Goal: Find specific page/section

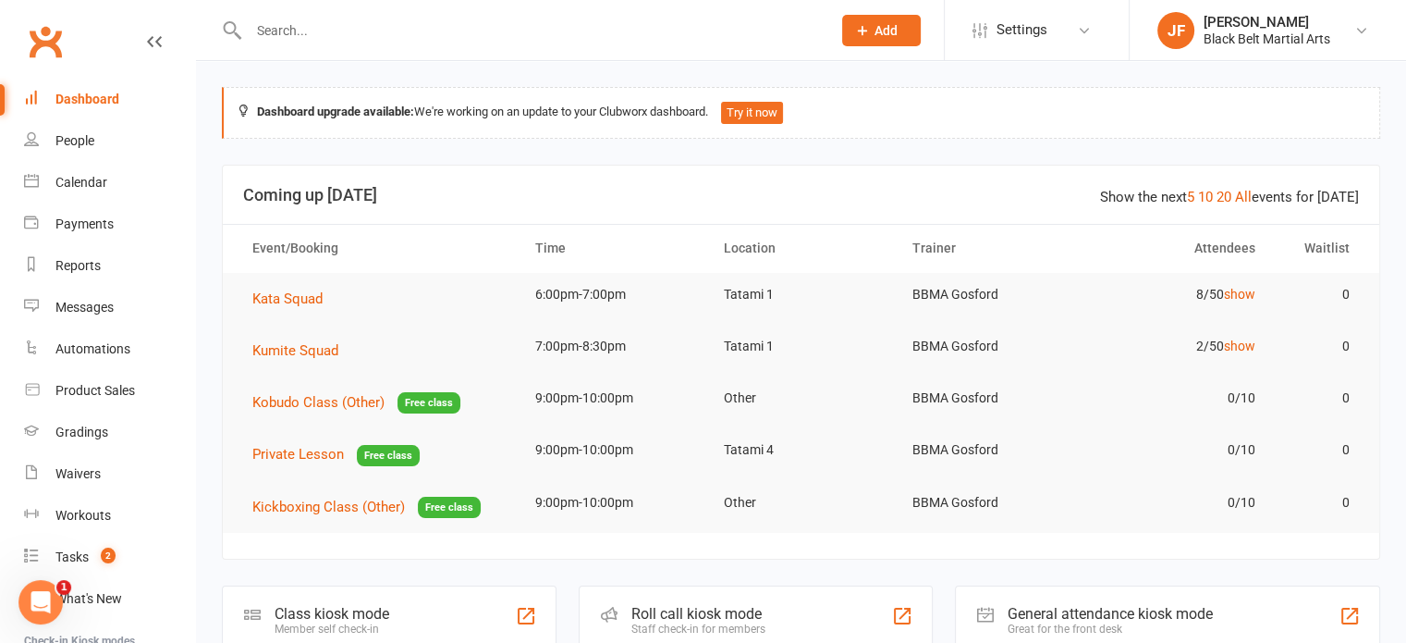
click at [317, 27] on input "text" at bounding box center [530, 31] width 575 height 26
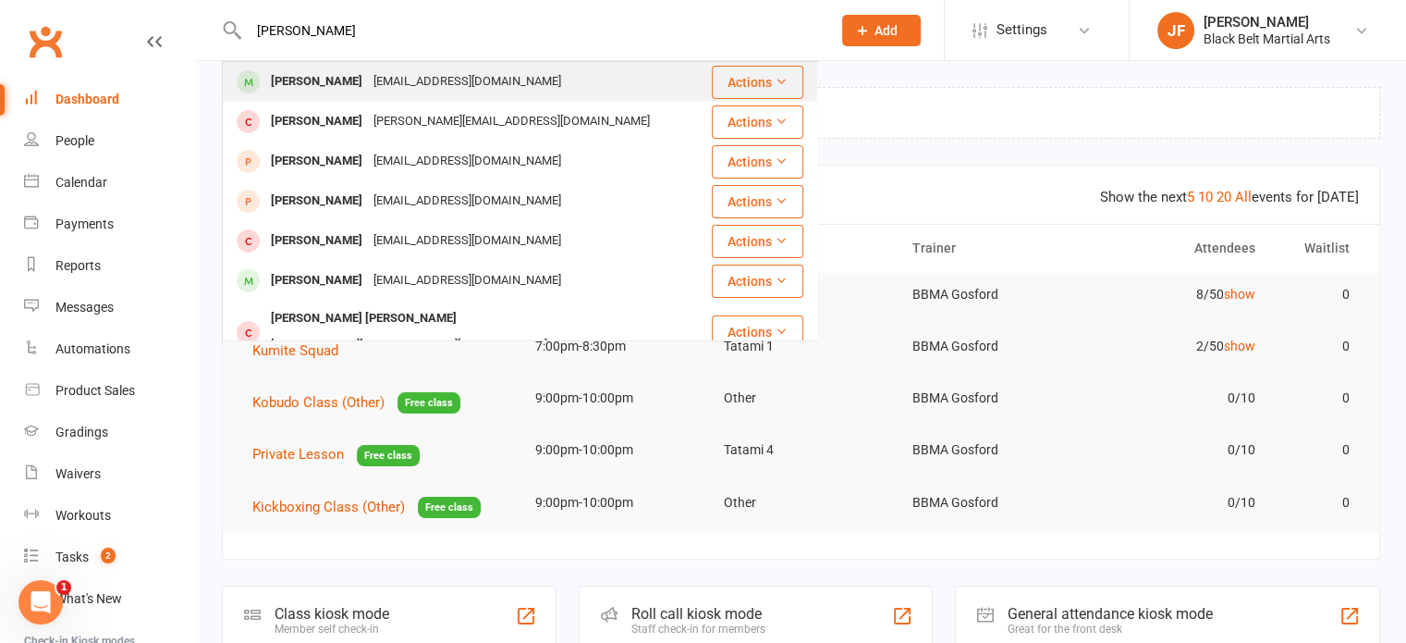
type input "[PERSON_NAME]"
click at [338, 92] on div "[PERSON_NAME]" at bounding box center [316, 81] width 103 height 27
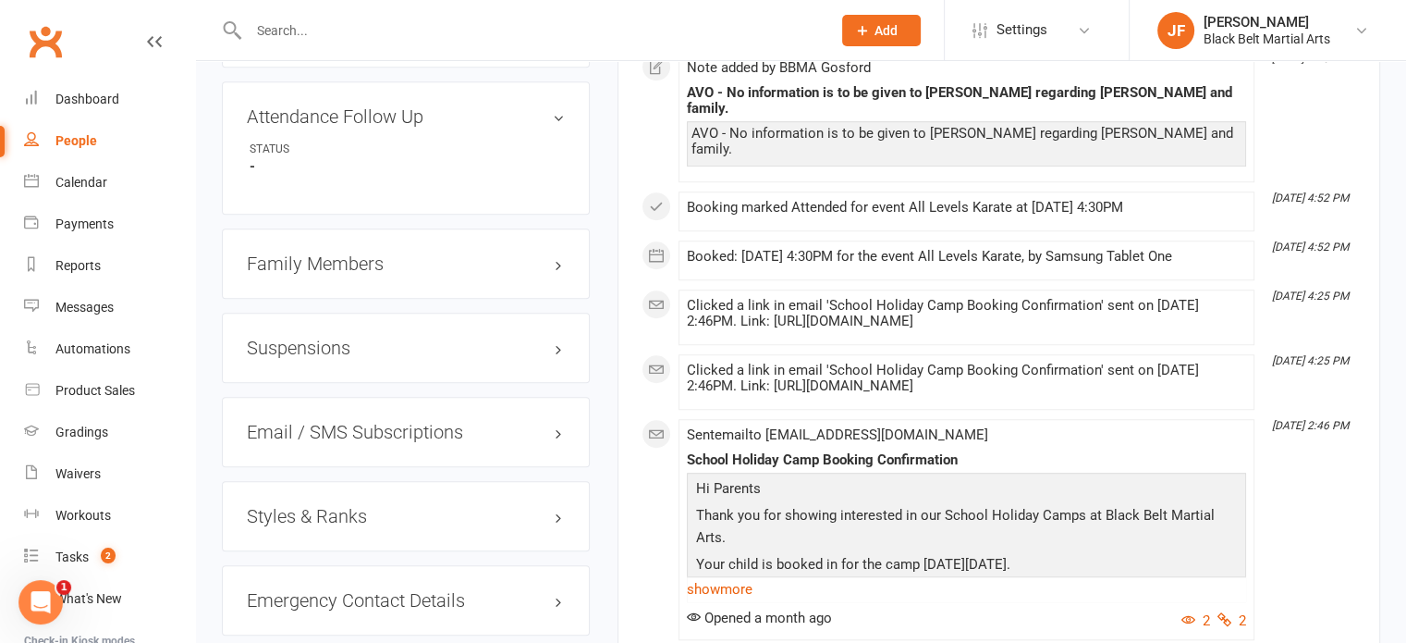
scroll to position [1548, 0]
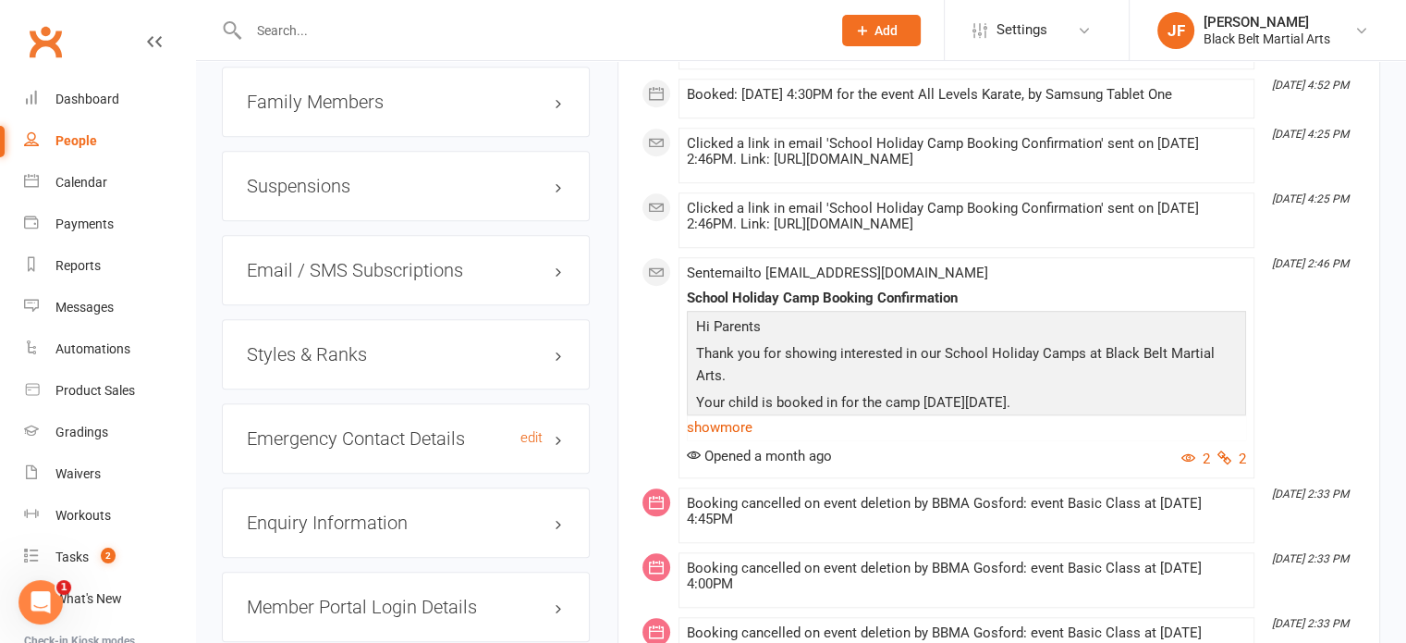
click at [373, 431] on h3 "Emergency Contact Details edit" at bounding box center [406, 438] width 318 height 20
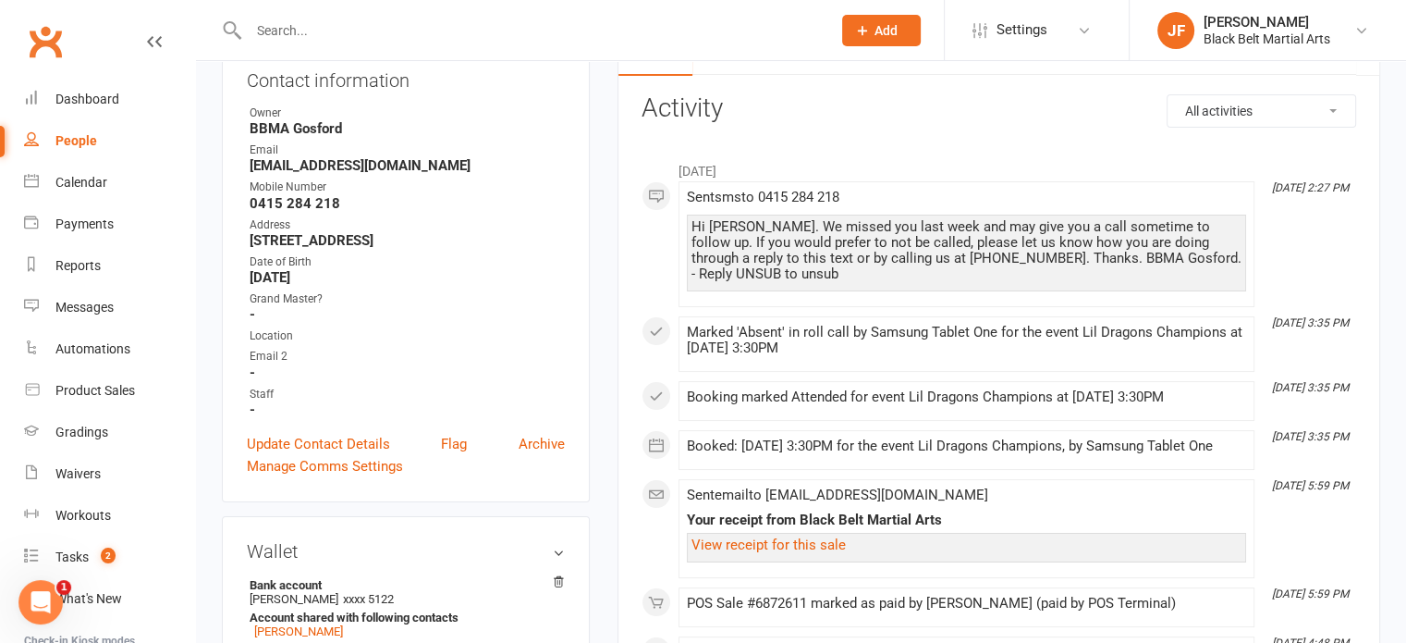
scroll to position [0, 0]
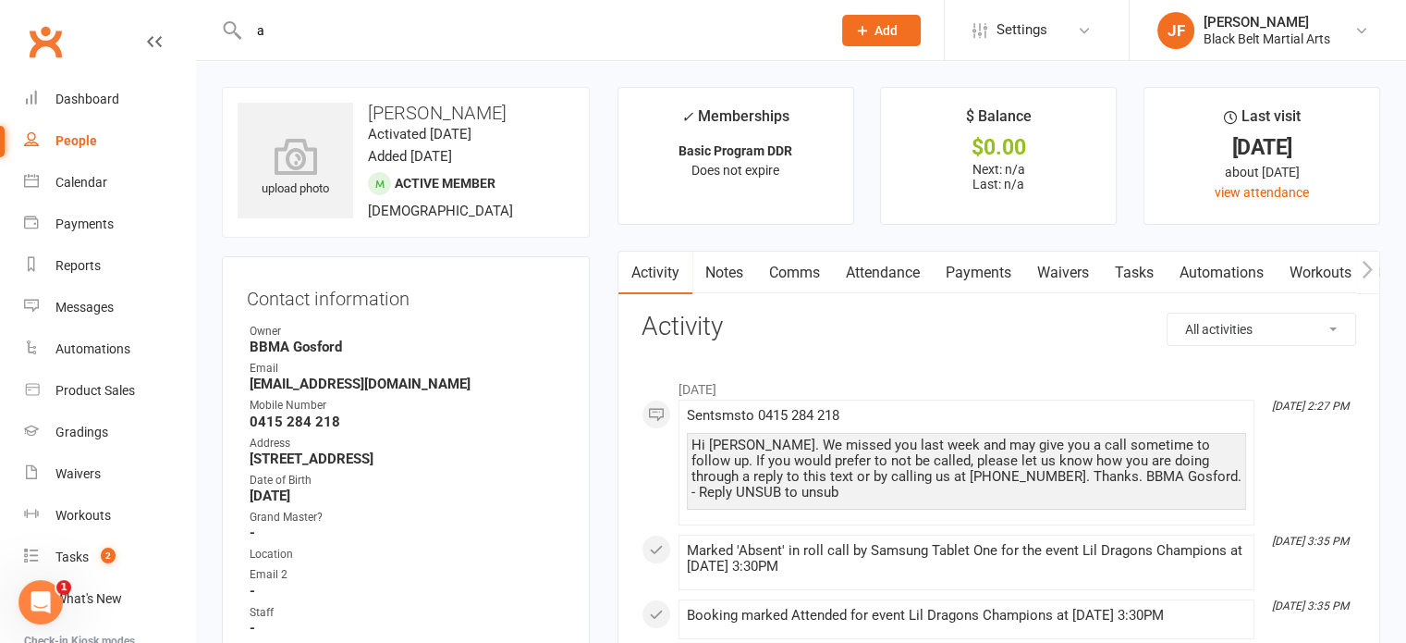
click at [311, 21] on input "a" at bounding box center [530, 31] width 575 height 26
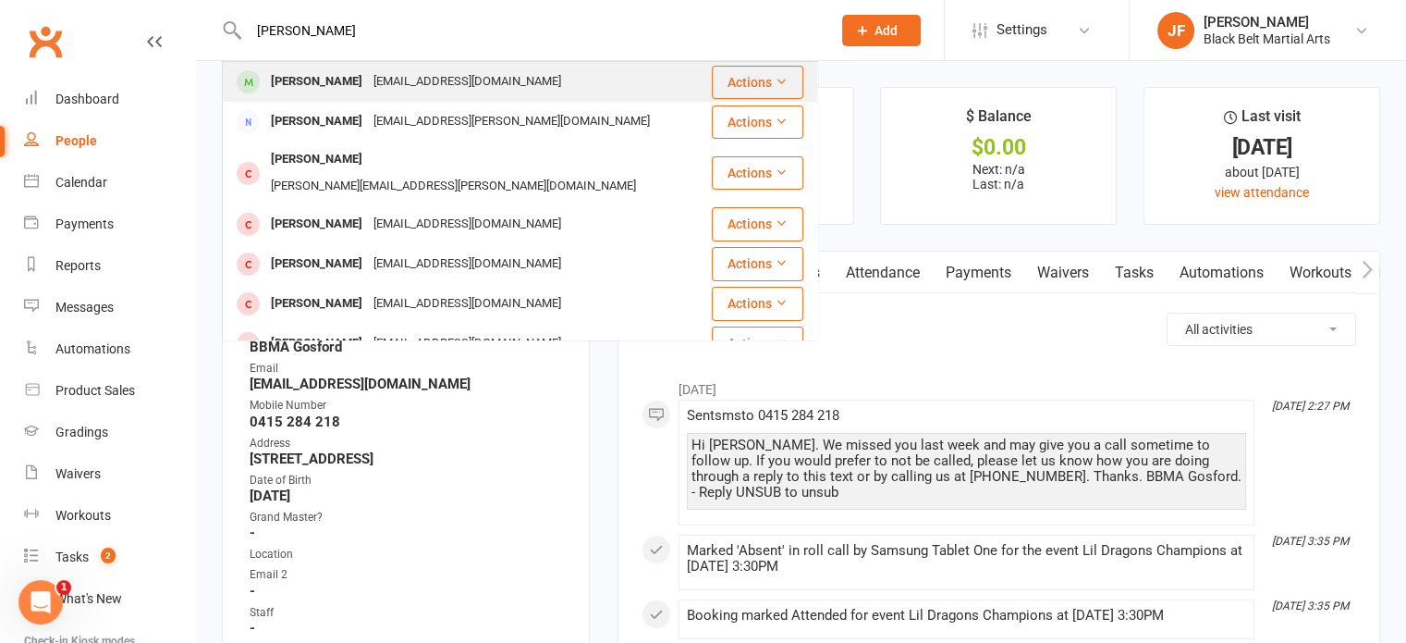
type input "[PERSON_NAME]"
click at [368, 88] on div "[EMAIL_ADDRESS][DOMAIN_NAME]" at bounding box center [467, 81] width 199 height 27
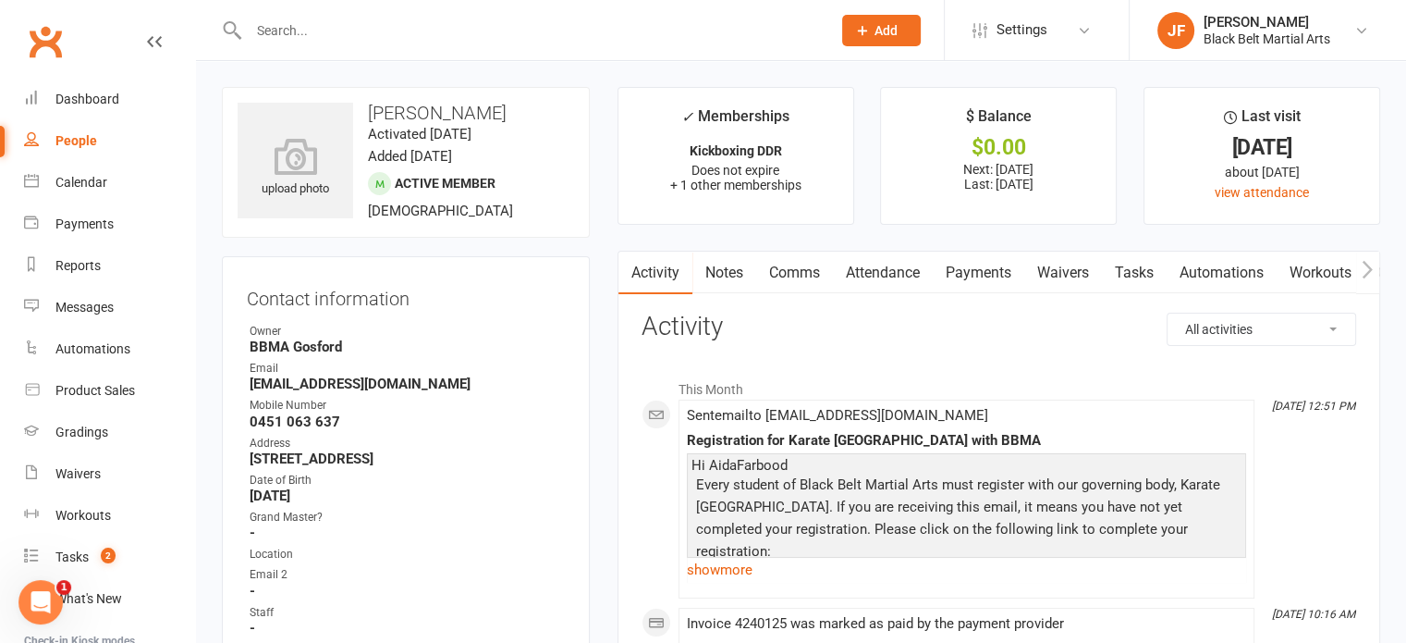
click at [340, 29] on input "text" at bounding box center [530, 31] width 575 height 26
type input "[PERSON_NAME]"
